Goal: Check status: Check status

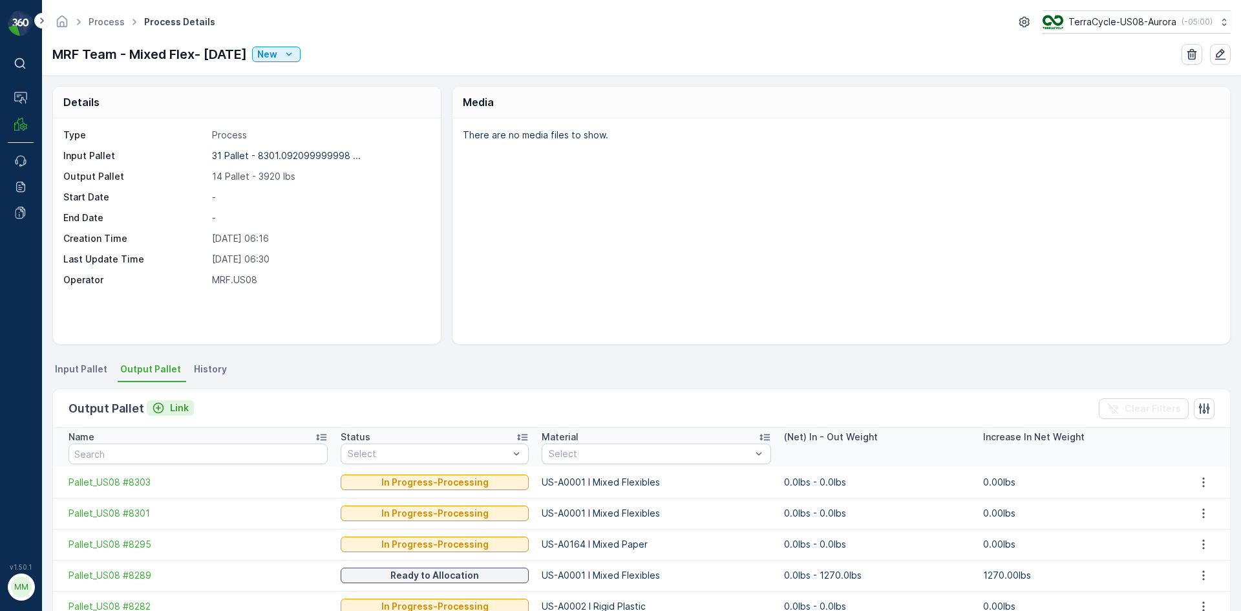
click at [171, 409] on p "Link" at bounding box center [179, 407] width 19 height 13
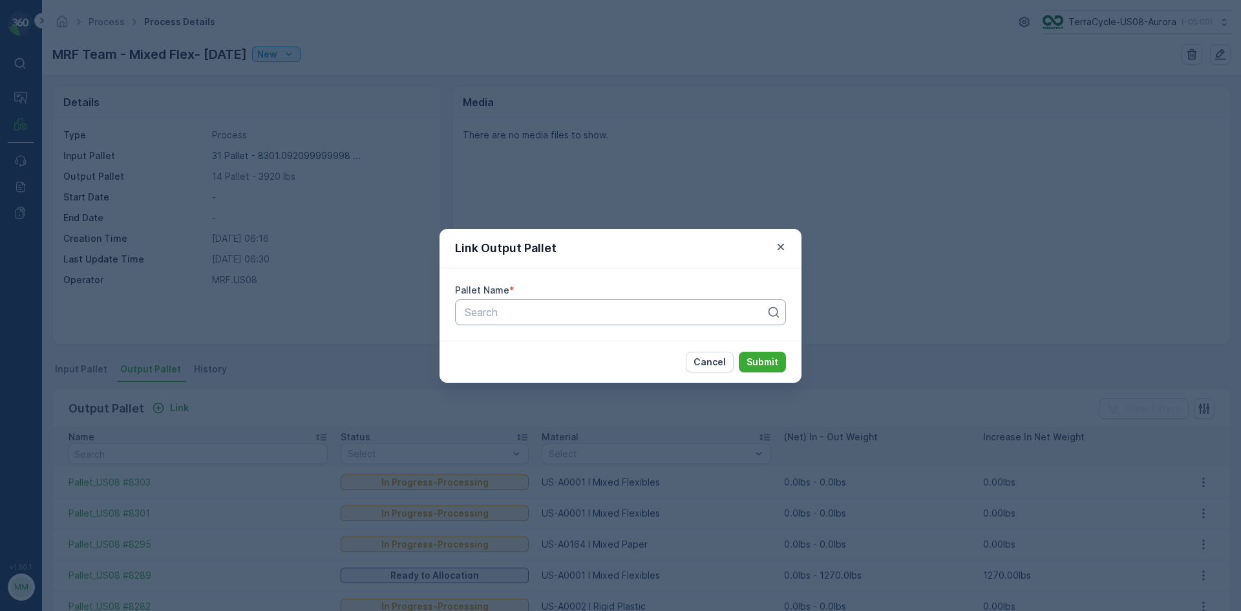
click at [548, 321] on div "Search" at bounding box center [620, 312] width 331 height 26
type input "0001"
click at [548, 321] on div at bounding box center [620, 312] width 331 height 26
click at [548, 321] on div "Search" at bounding box center [620, 312] width 331 height 26
type input "8057"
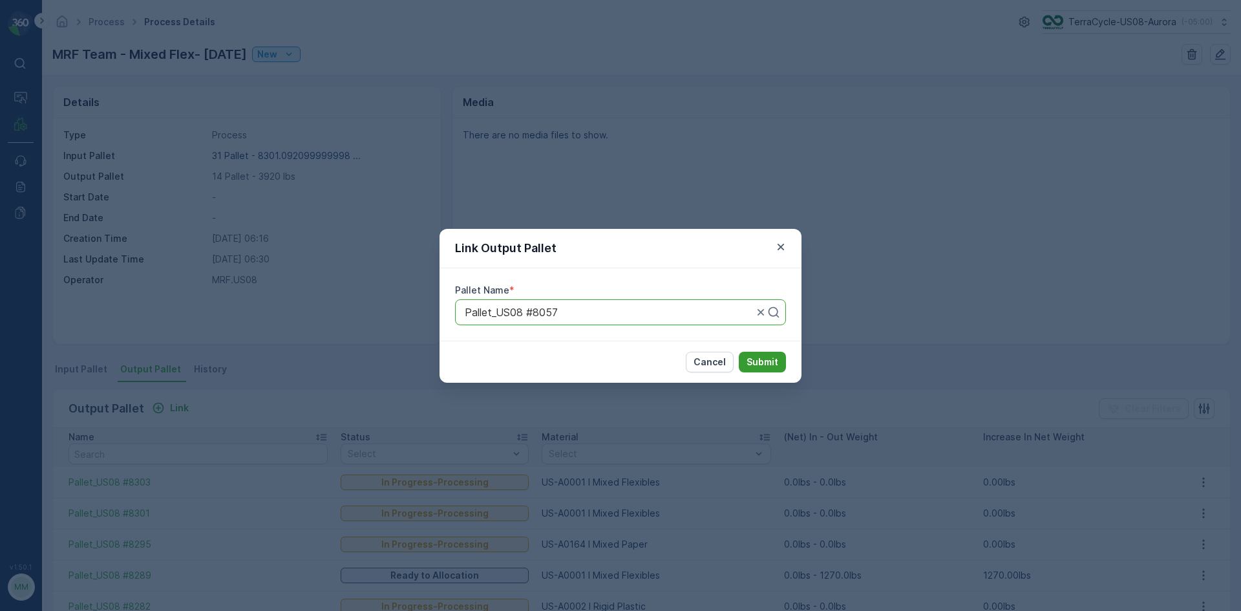
click at [771, 361] on p "Submit" at bounding box center [763, 362] width 32 height 13
